Goal: Information Seeking & Learning: Learn about a topic

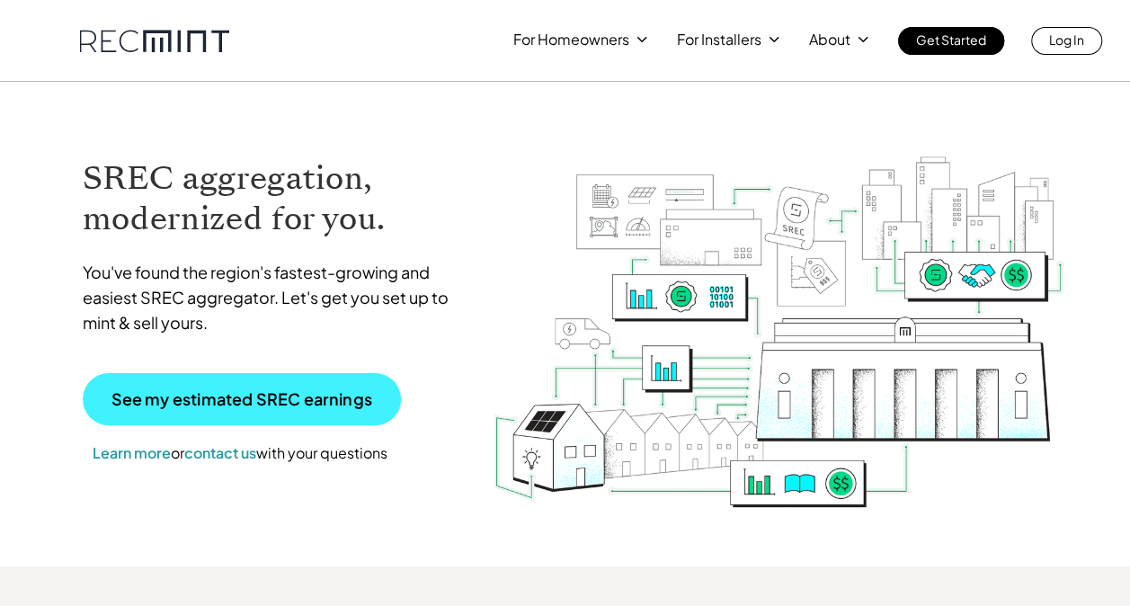
click at [336, 401] on p "See my estimated SREC earnings" at bounding box center [242, 399] width 261 height 16
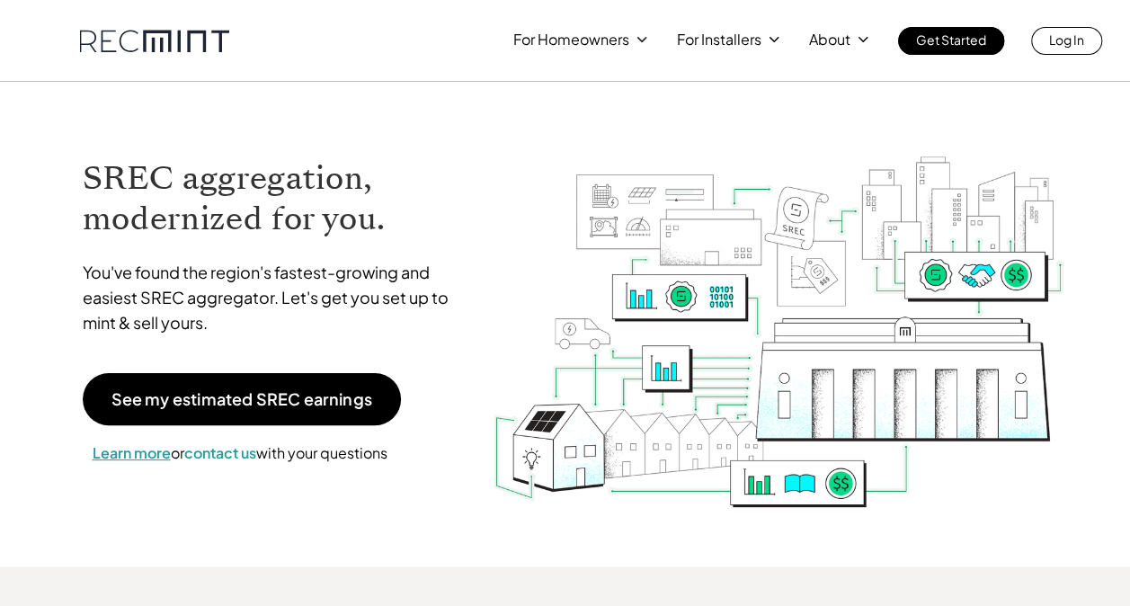
click at [128, 456] on span "Learn more" at bounding box center [132, 452] width 78 height 19
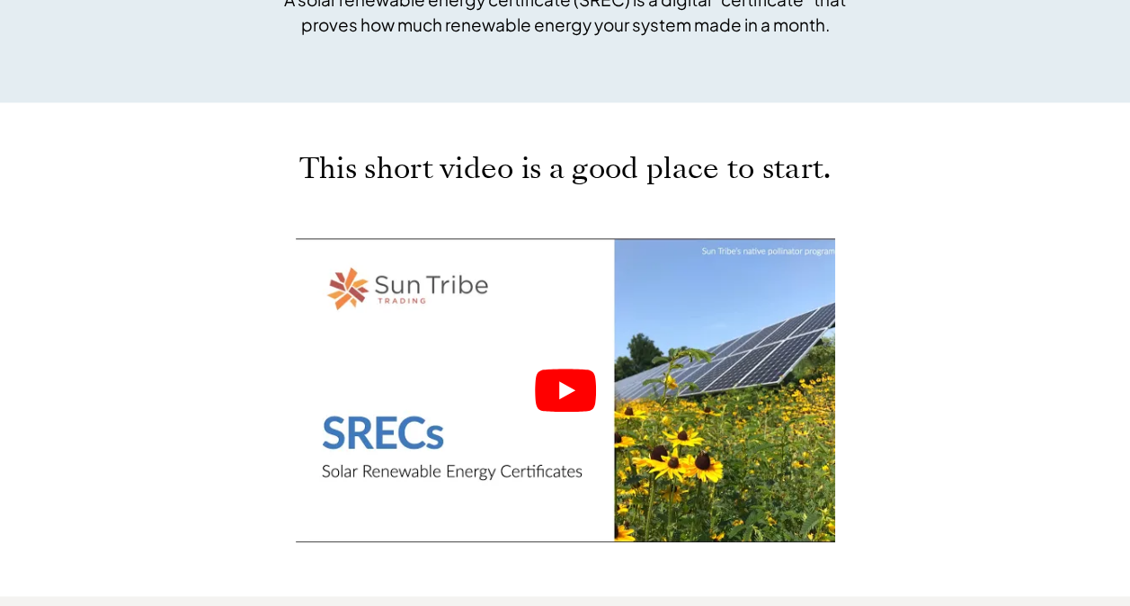
scroll to position [820, 0]
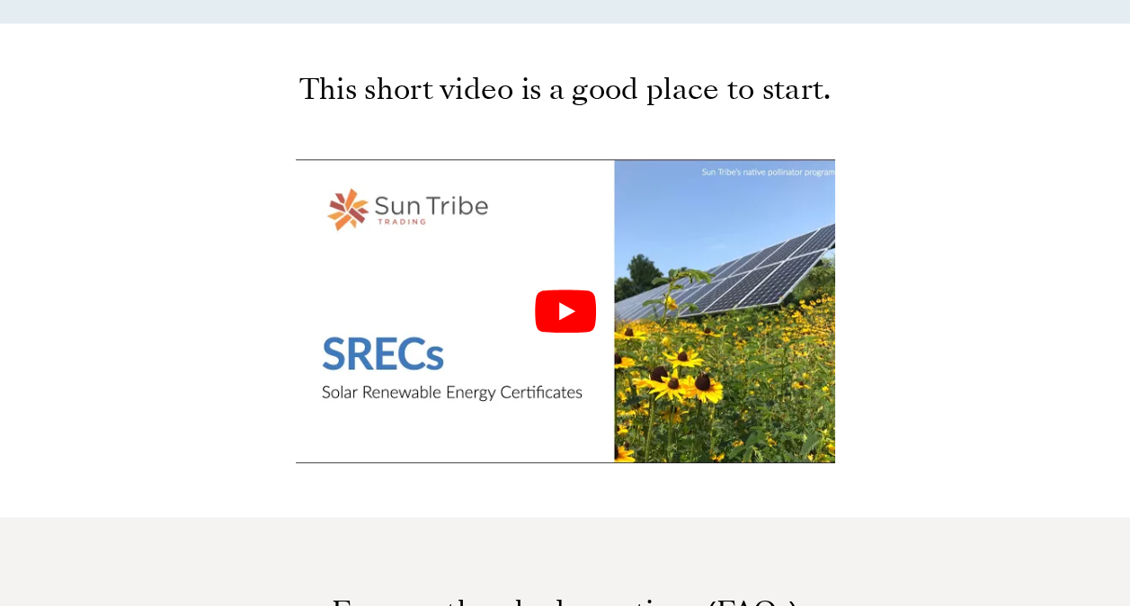
click at [567, 306] on icon "Play" at bounding box center [567, 311] width 16 height 18
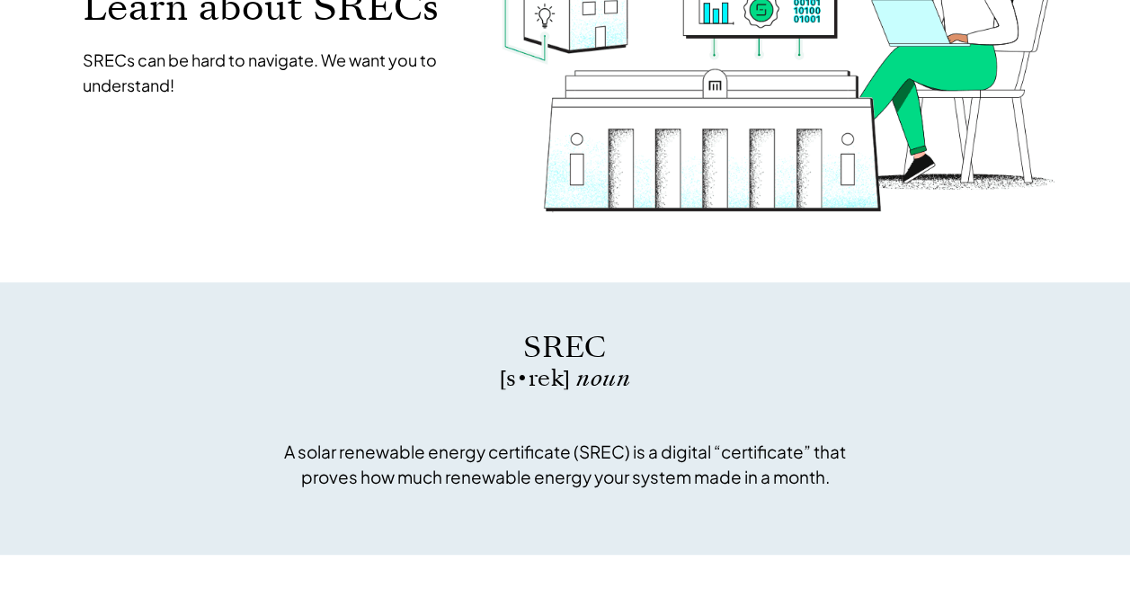
scroll to position [0, 0]
